Goal: Task Accomplishment & Management: Manage account settings

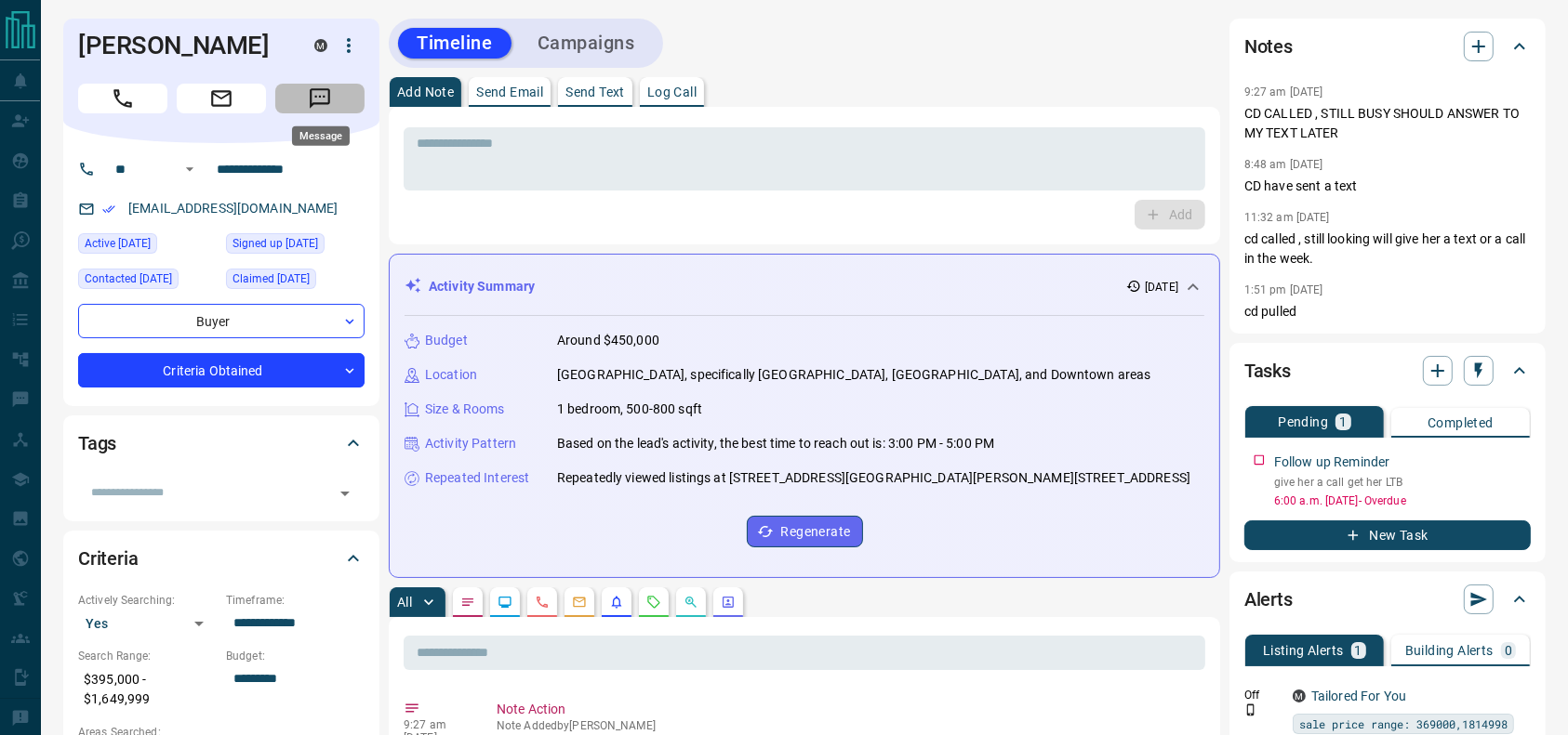
click at [340, 94] on button "Message" at bounding box center [319, 98] width 89 height 30
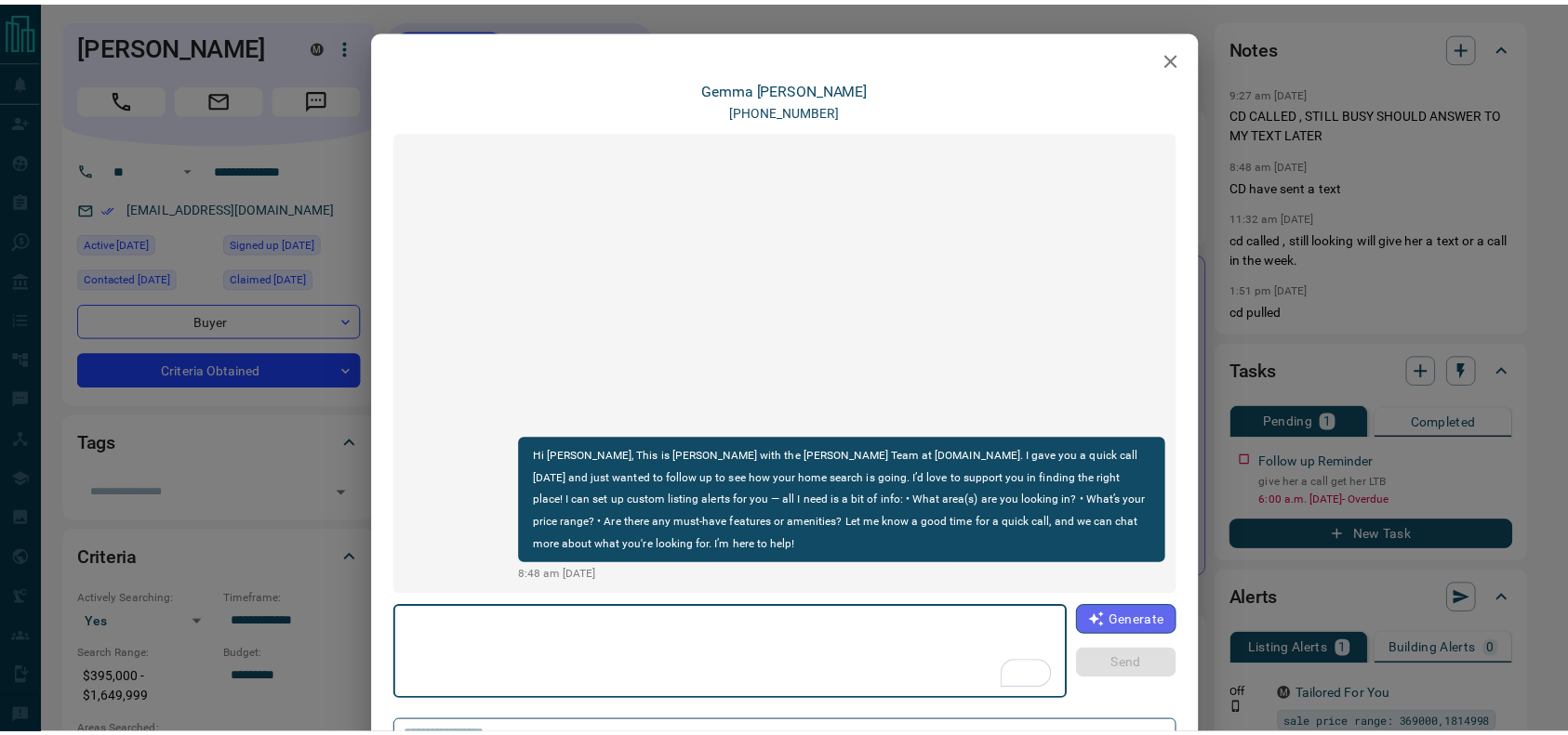
scroll to position [119, 0]
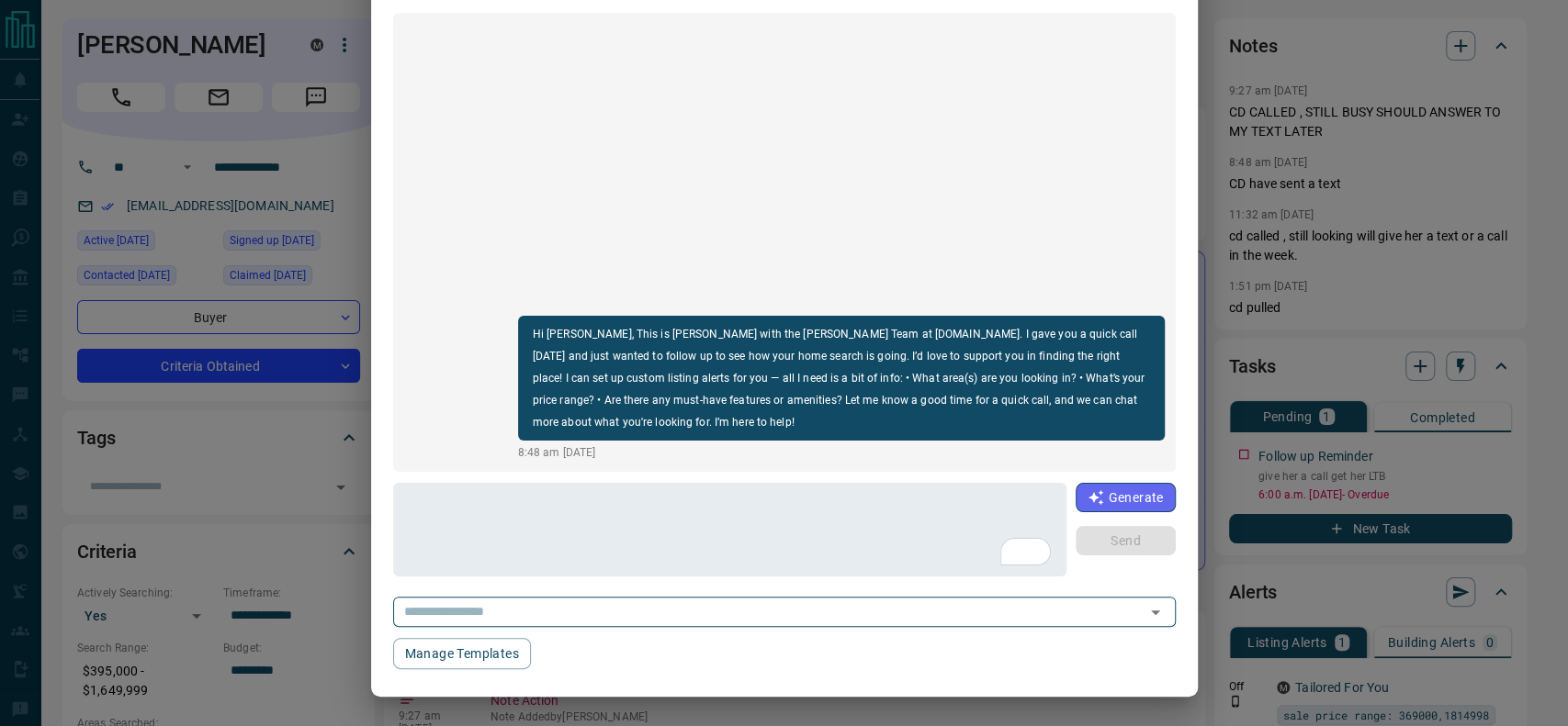
click at [1306, 159] on div "[PERSON_NAME] [PHONE_NUMBER] Hi [PERSON_NAME], This is [PERSON_NAME] with the […" at bounding box center [784, 363] width 1568 height 726
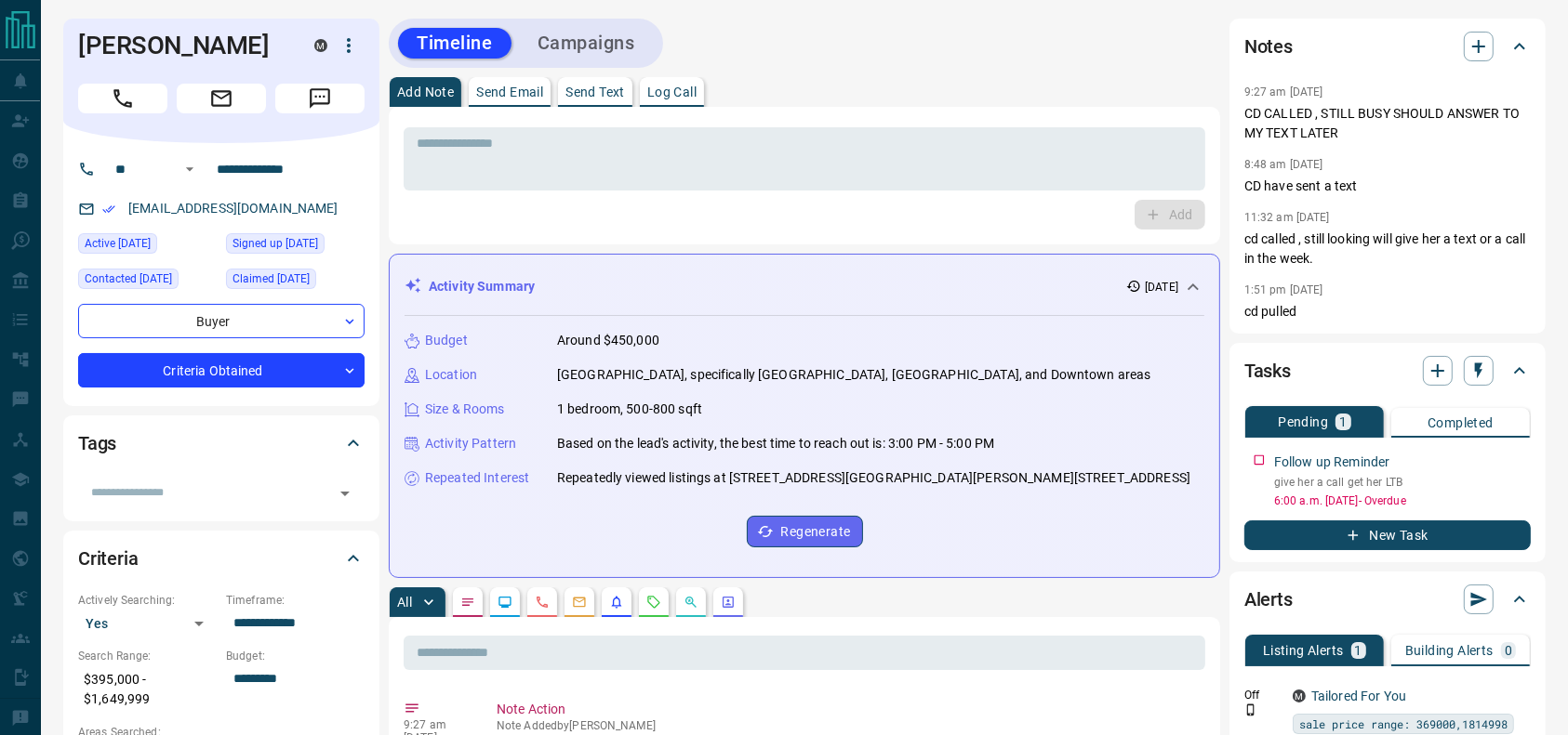
click at [1087, 79] on div "Add Note Send Email Send Text Log Call" at bounding box center [805, 93] width 832 height 30
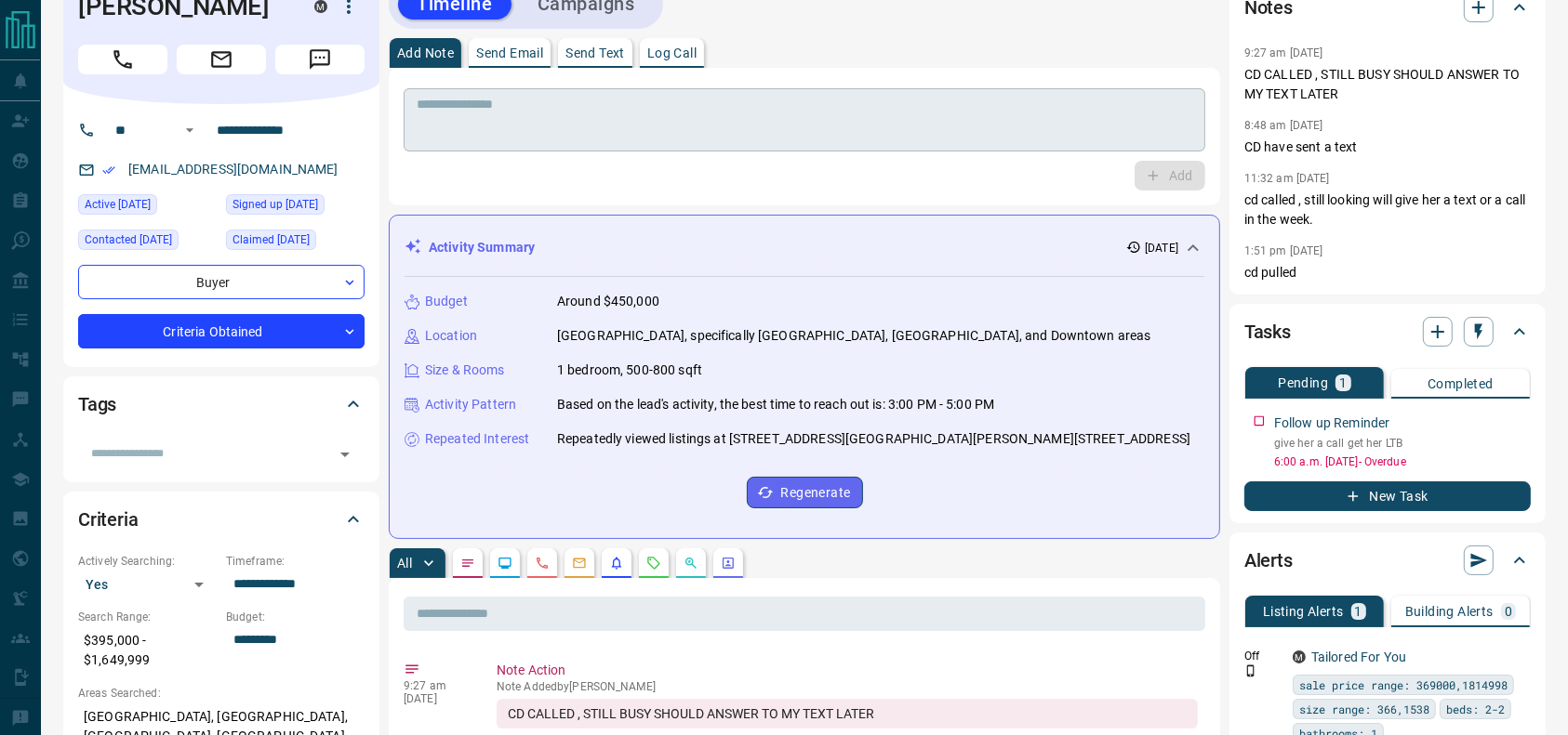
scroll to position [0, 0]
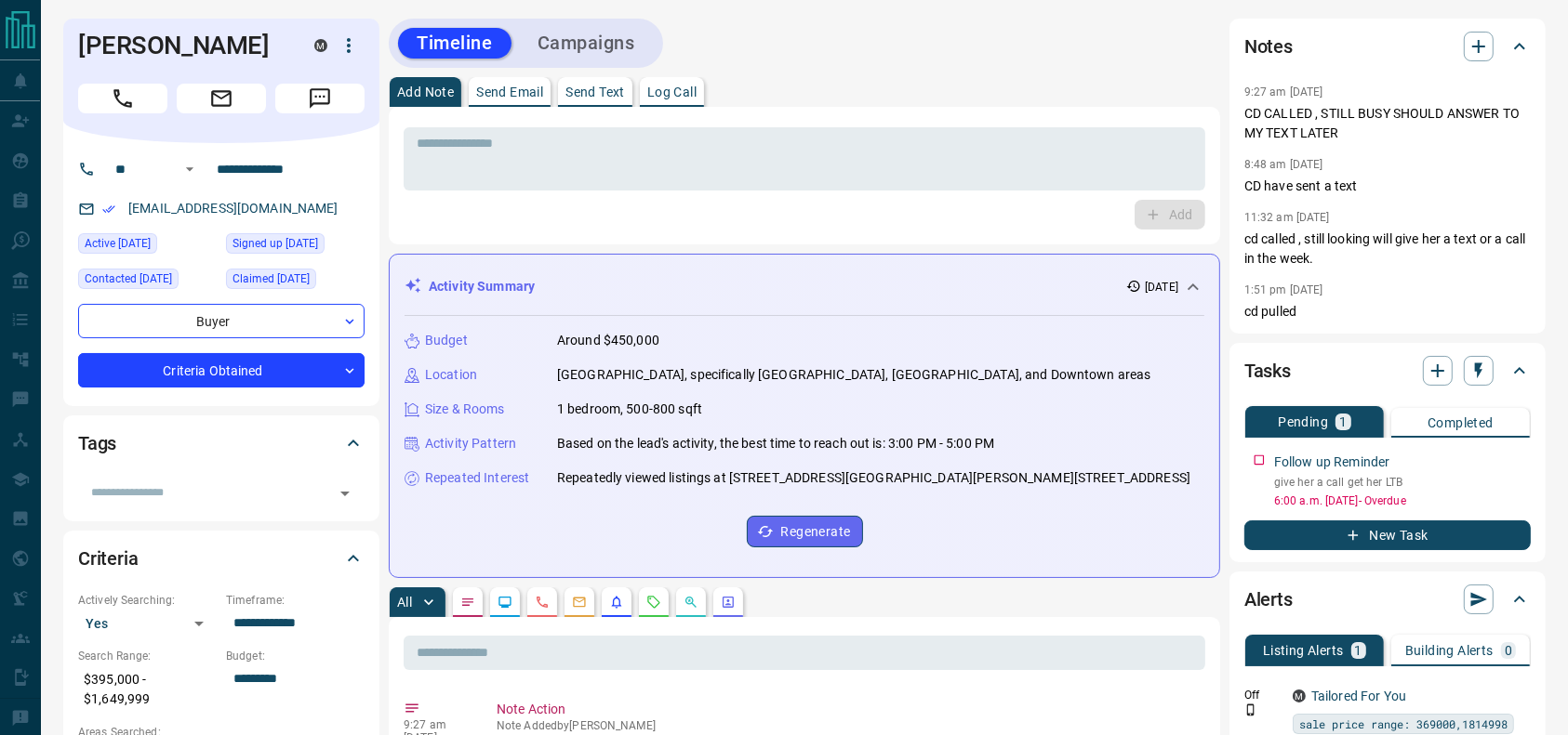
click at [1055, 84] on div "Add Note Send Email Send Text Log Call" at bounding box center [805, 93] width 832 height 30
click at [1005, 89] on div "Add Note Send Email Send Text Log Call" at bounding box center [805, 93] width 832 height 30
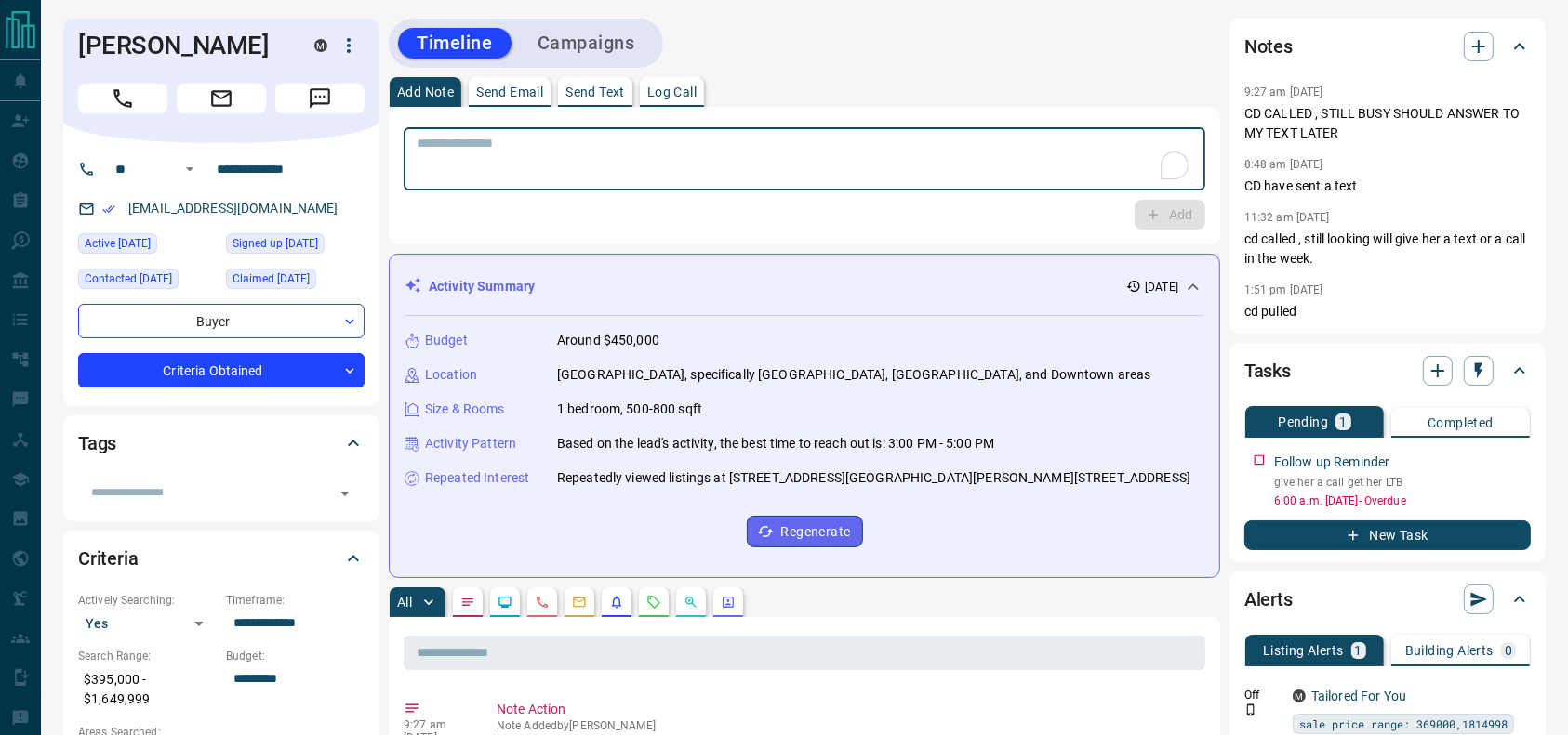
click at [586, 161] on textarea "To enrich screen reader interactions, please activate Accessibility in Grammarl…" at bounding box center [804, 159] width 776 height 48
type textarea "*"
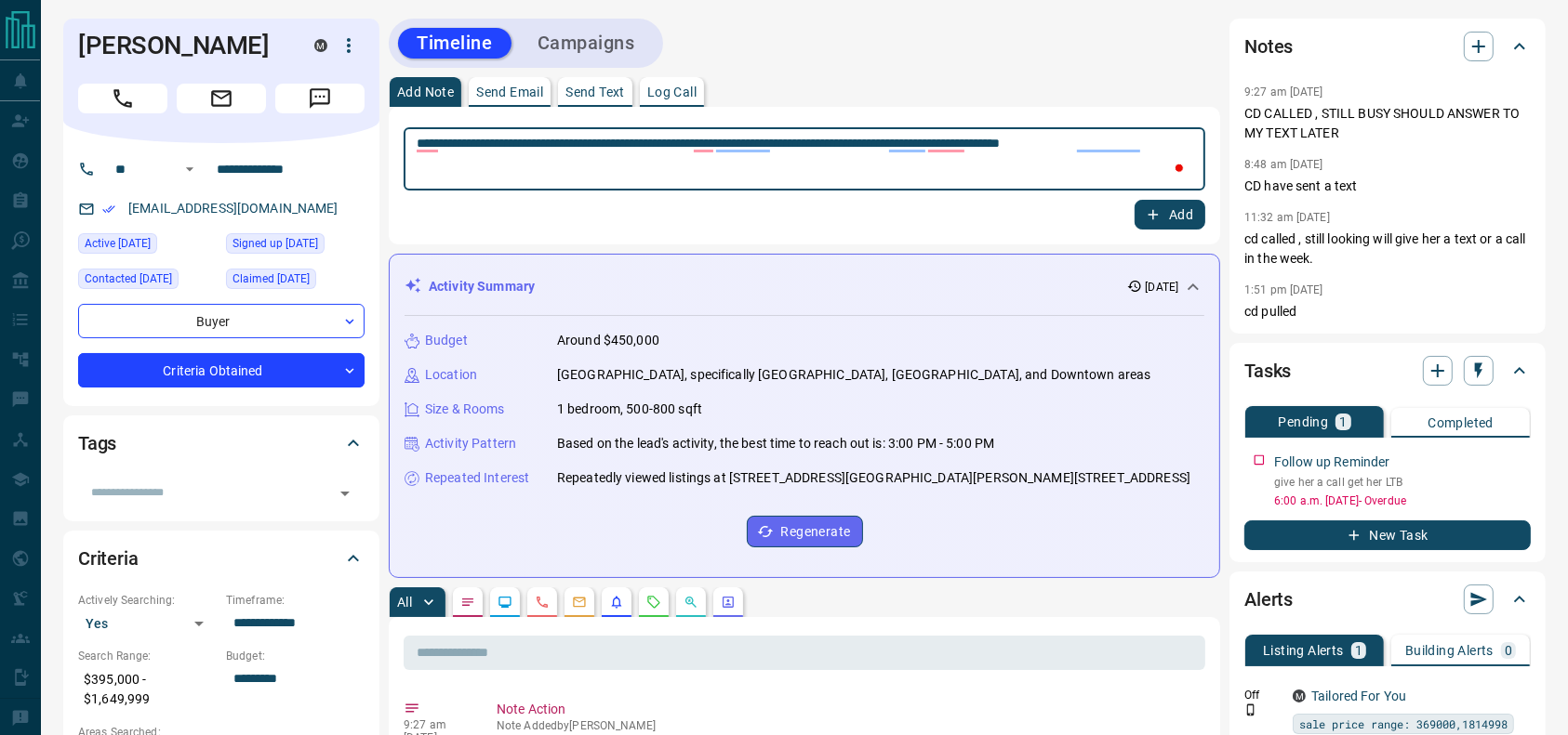
type textarea "**********"
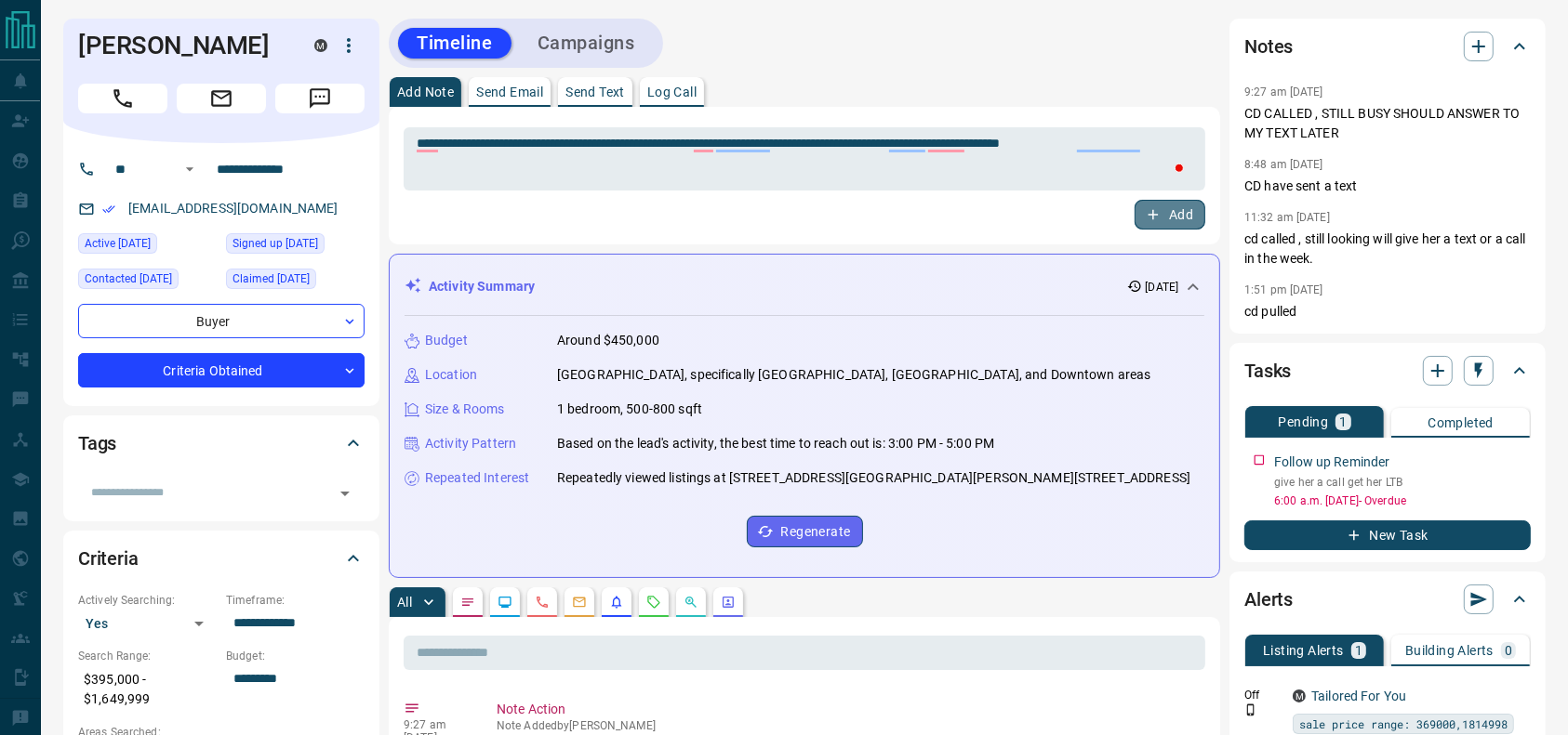
click at [1189, 210] on button "Add" at bounding box center [1170, 215] width 71 height 30
click at [612, 36] on button "Campaigns" at bounding box center [587, 43] width 135 height 31
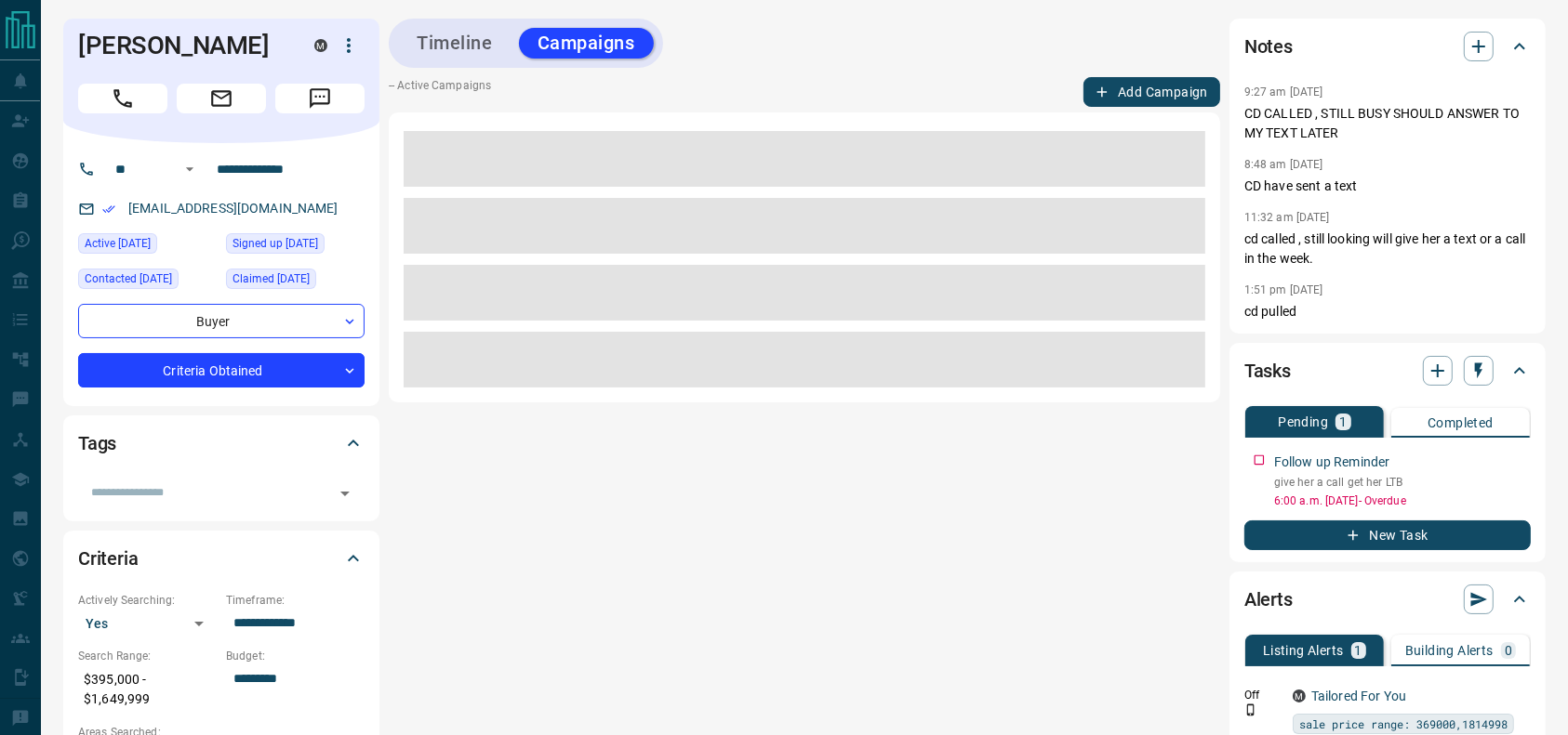
click at [1165, 100] on button "Add Campaign" at bounding box center [1152, 93] width 137 height 30
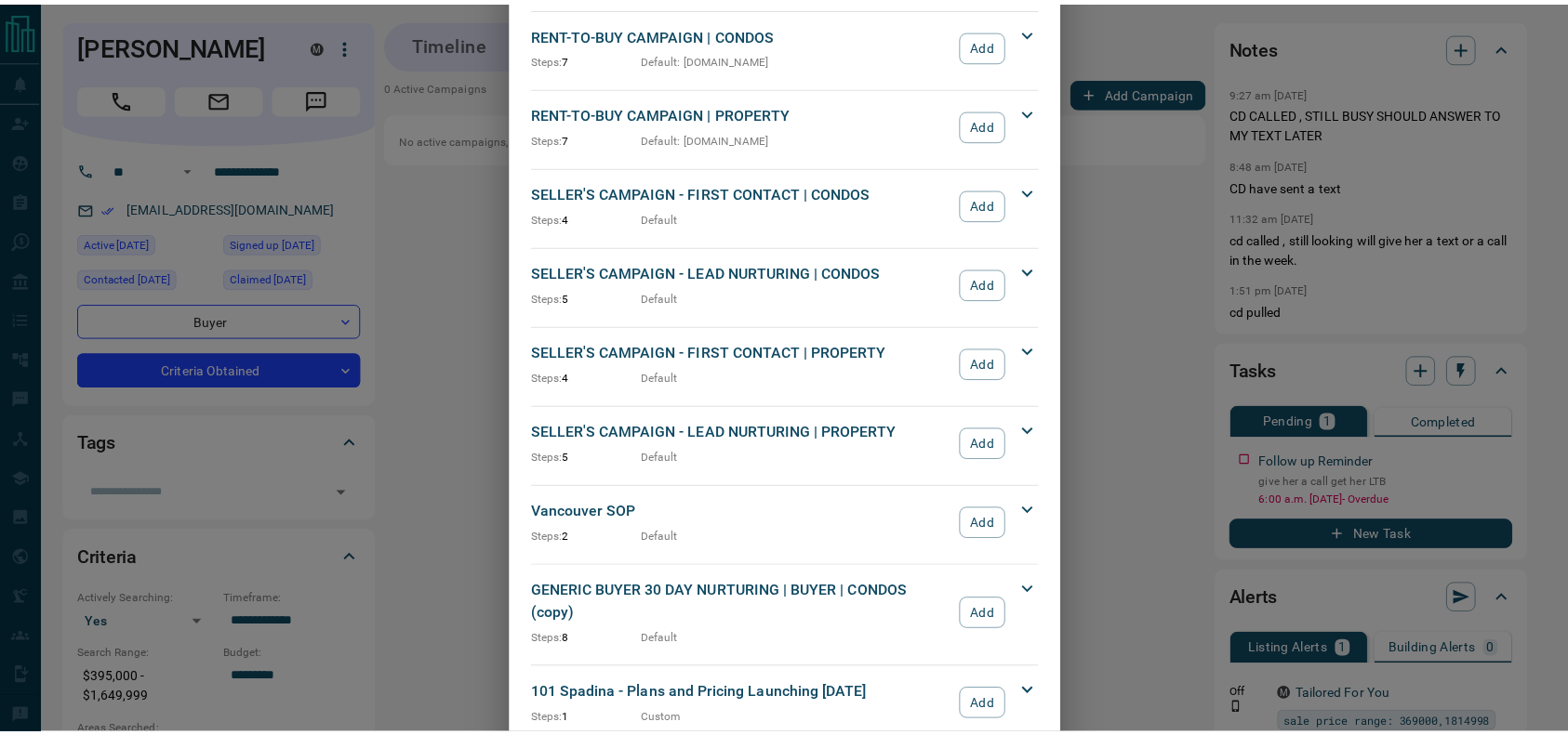
scroll to position [1661, 0]
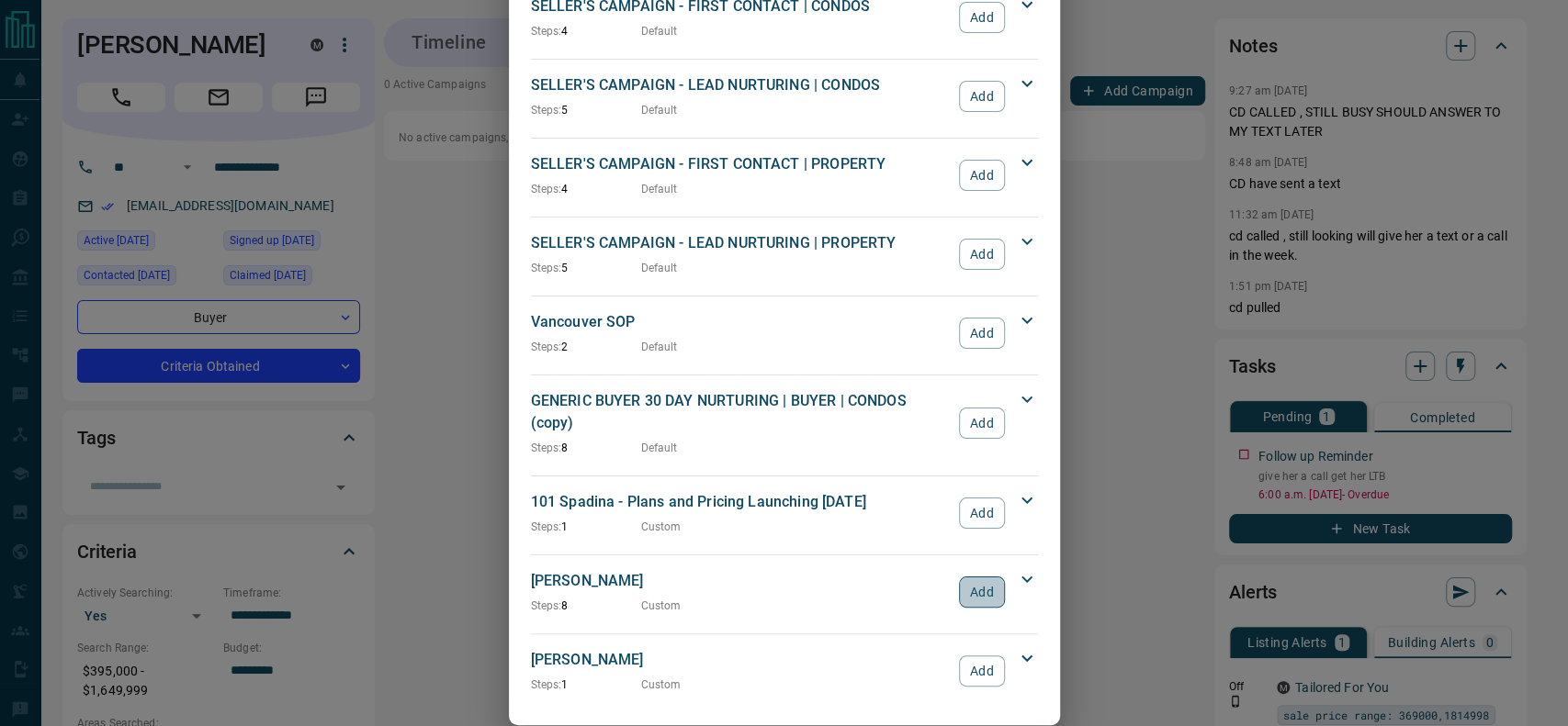
click at [972, 576] on button "Add" at bounding box center [981, 592] width 45 height 31
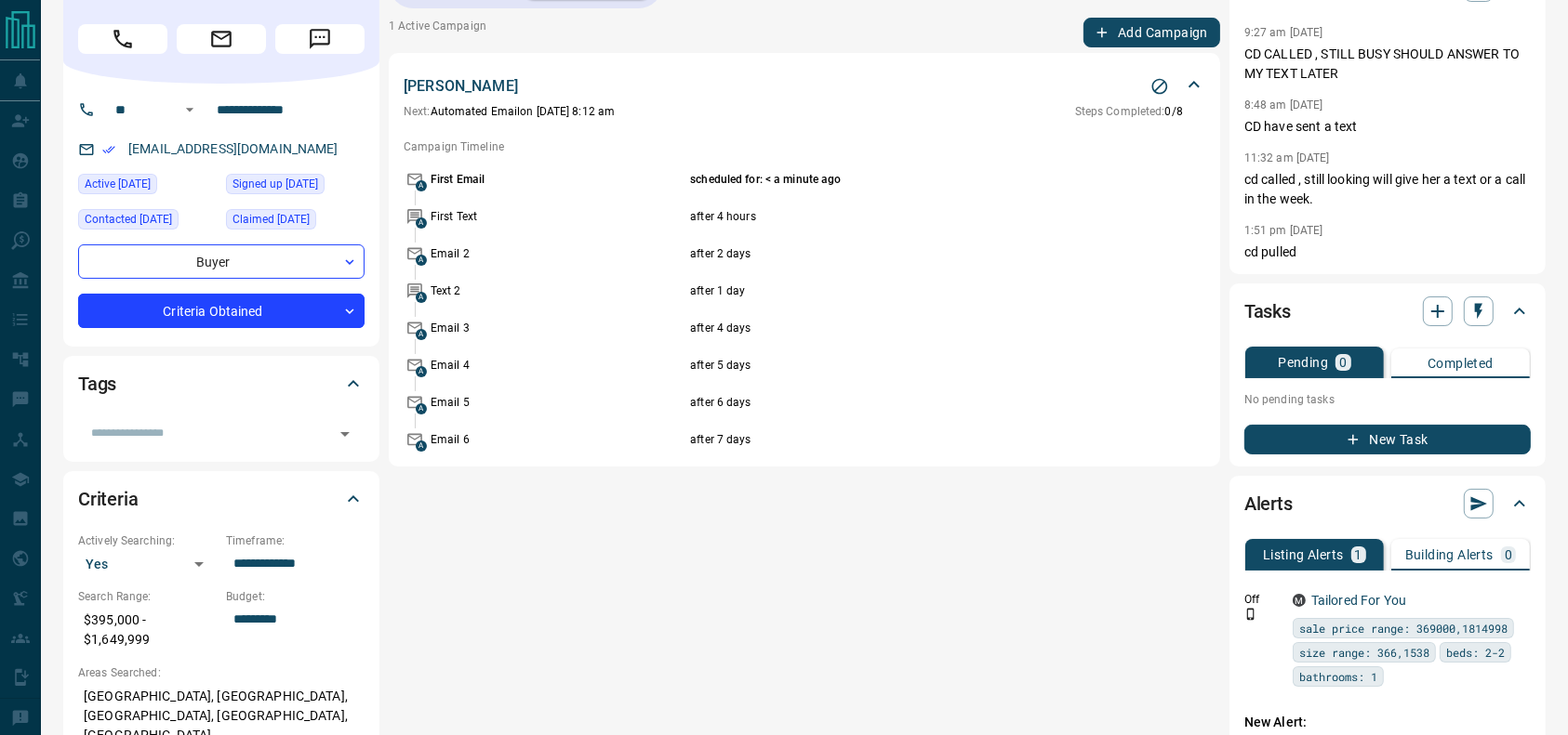
scroll to position [0, 0]
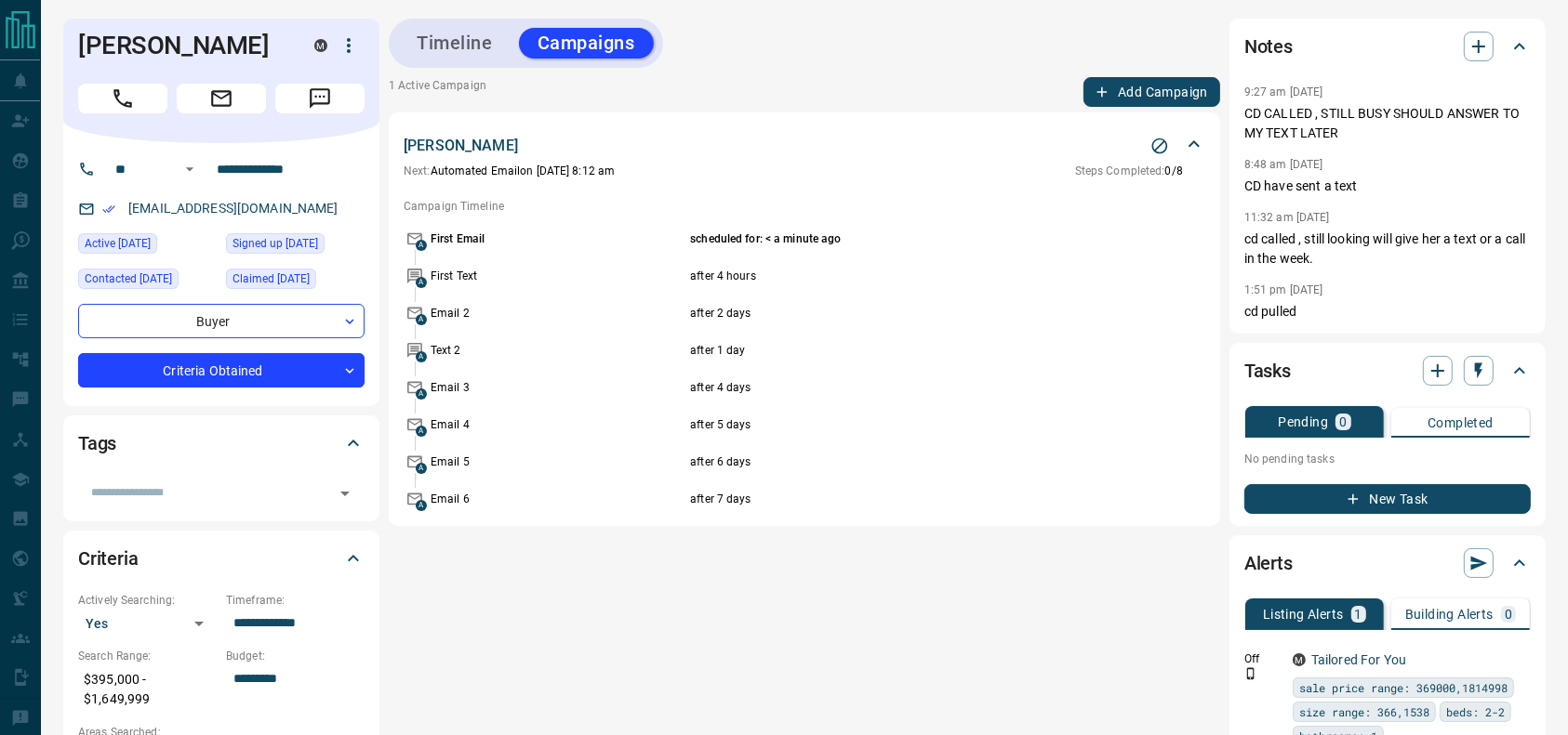
click at [408, 50] on button "Timeline" at bounding box center [454, 43] width 113 height 31
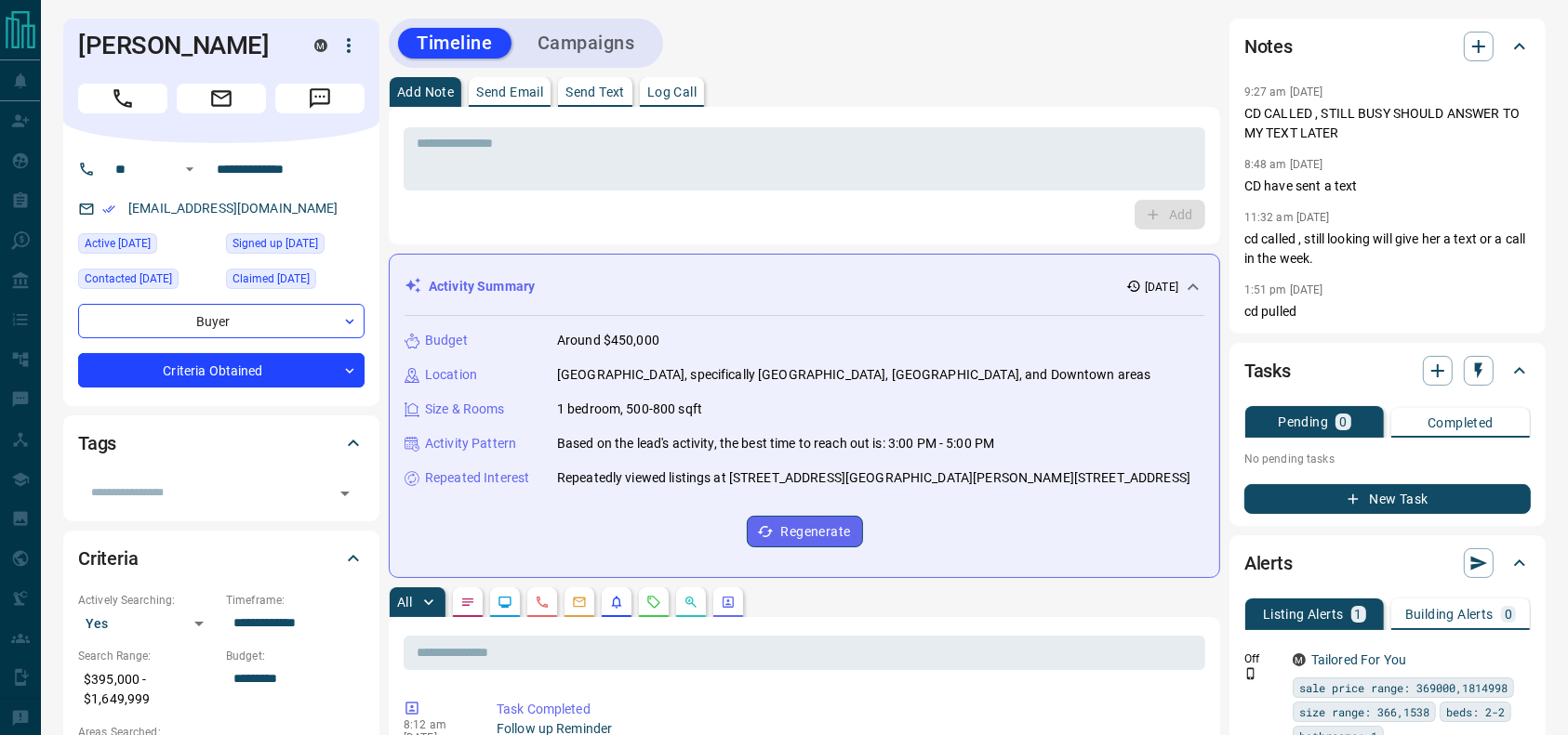
click at [900, 100] on div "Add Note Send Email Send Text Log Call" at bounding box center [805, 93] width 832 height 30
